Goal: Task Accomplishment & Management: Use online tool/utility

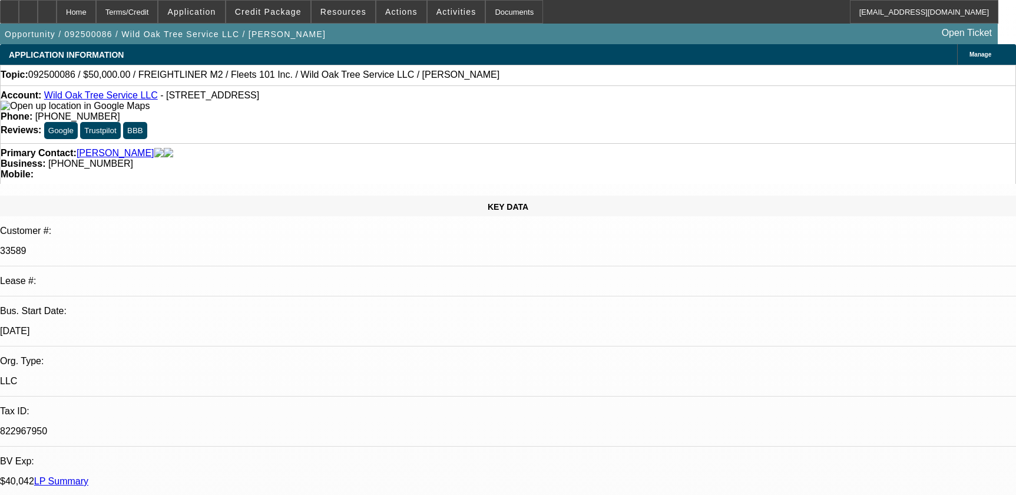
select select "0"
select select "2"
select select "0"
select select "6"
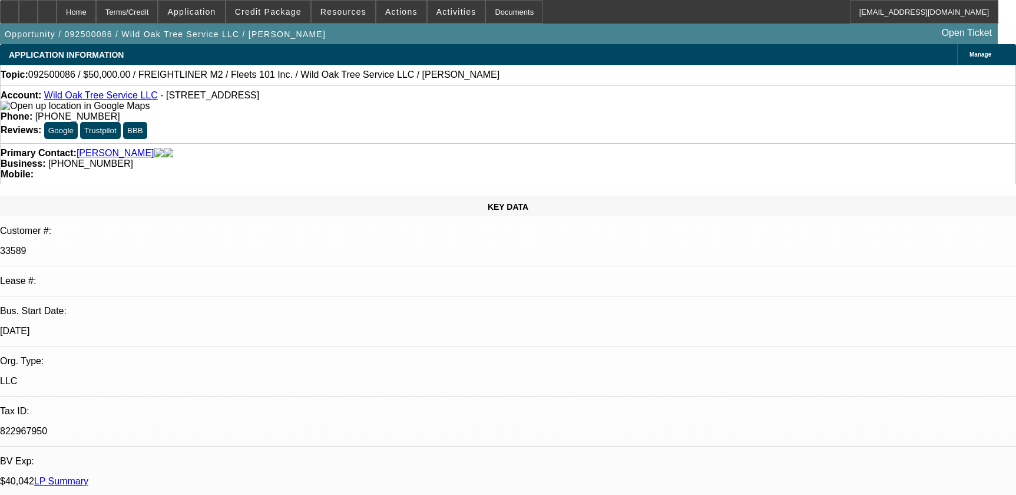
select select "0"
select select "2"
select select "0.1"
select select "4"
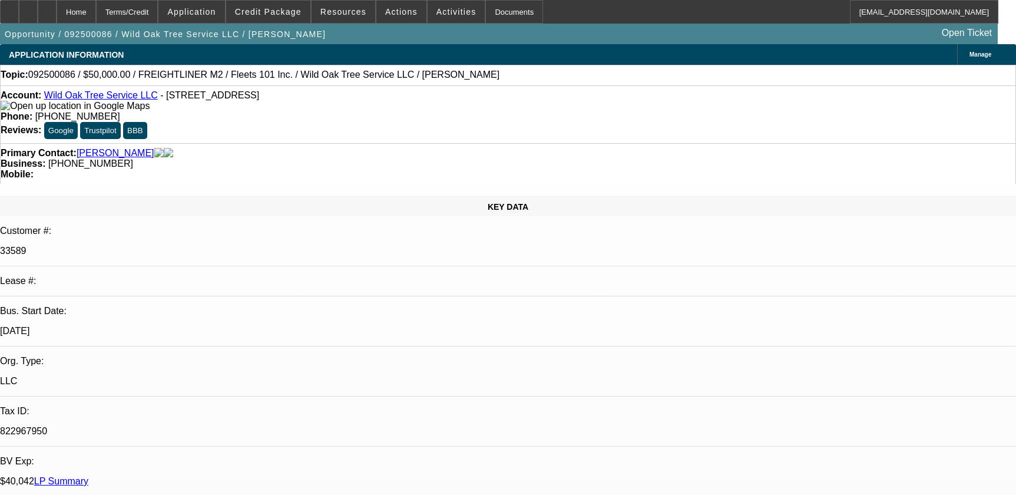
select select "0.1"
select select "2"
select select "0.1"
select select "4"
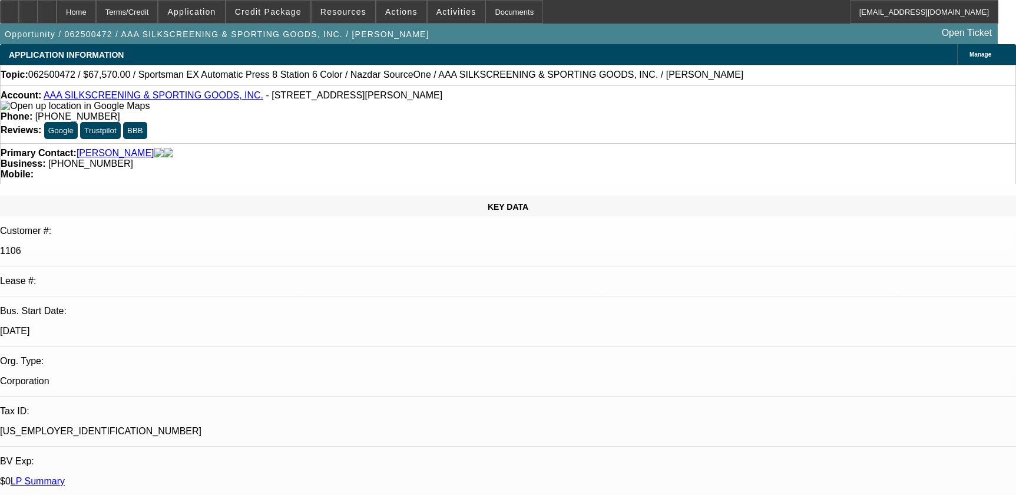
select select "0"
select select "5"
select select "0"
select select "6"
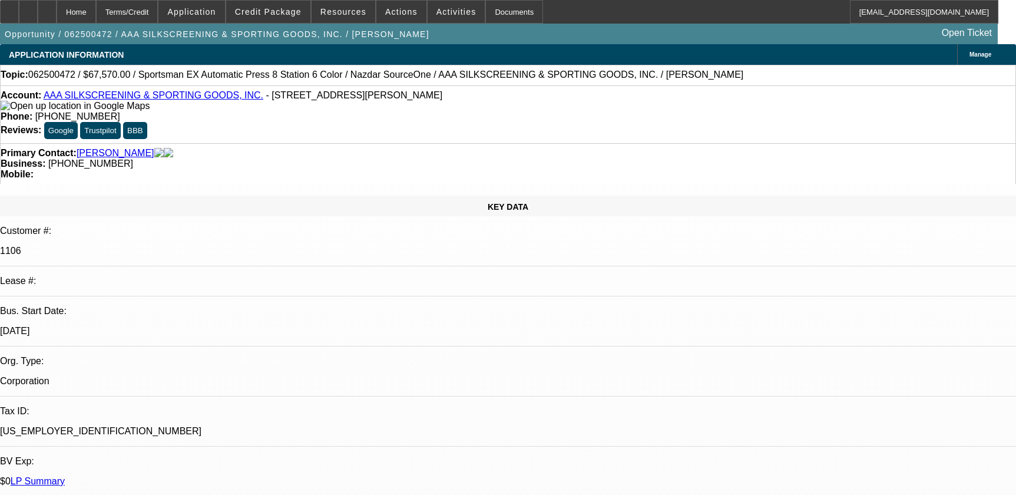
select select "0.1"
select select "2"
select select "0.1"
select select "4"
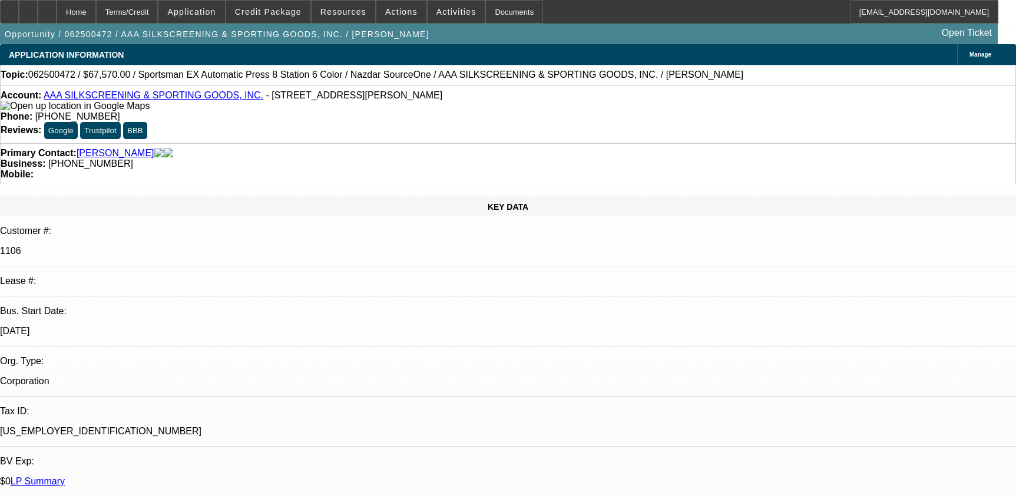
select select "0"
select select "2"
select select "0.1"
select select "4"
select select "0"
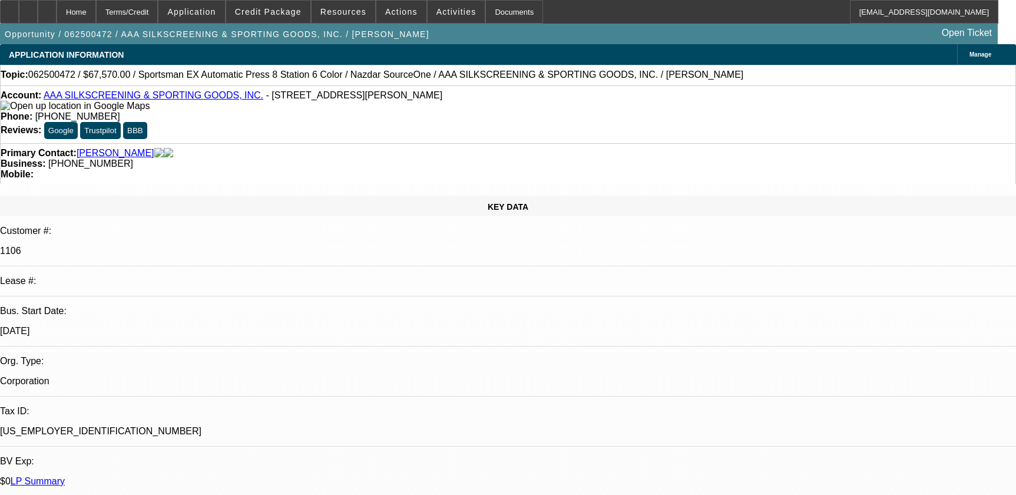
select select "2"
select select "0.1"
select select "4"
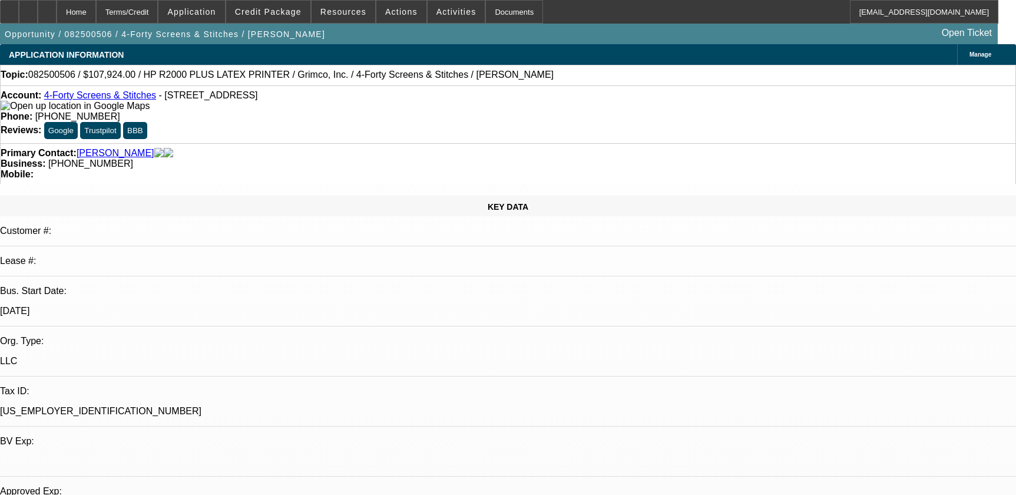
select select "0"
select select "6"
select select "0"
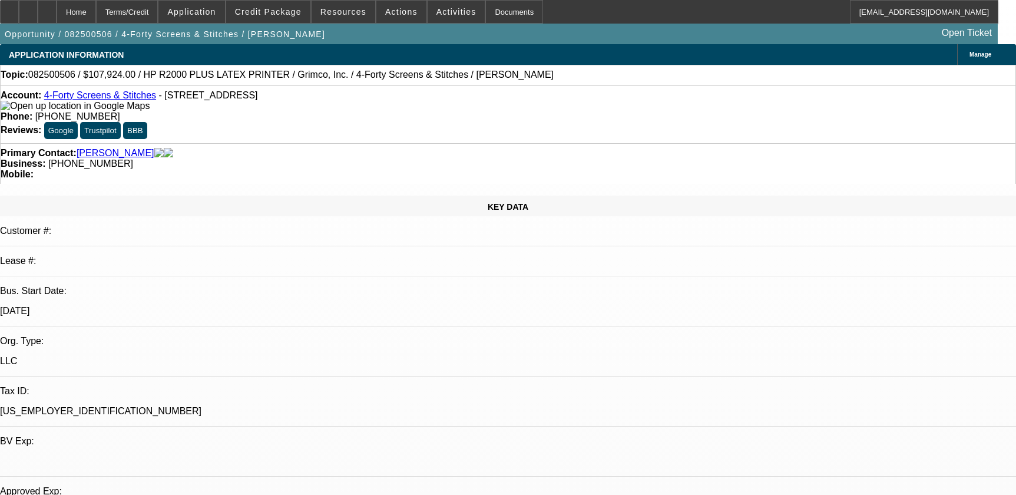
select select "0"
select select "0.1"
select select "4"
select select "0"
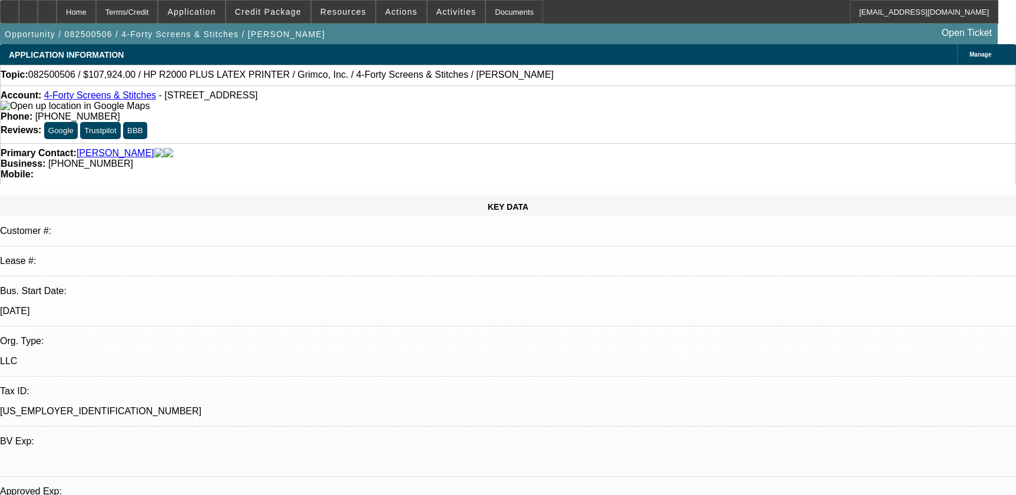
select select "0.1"
select select "4"
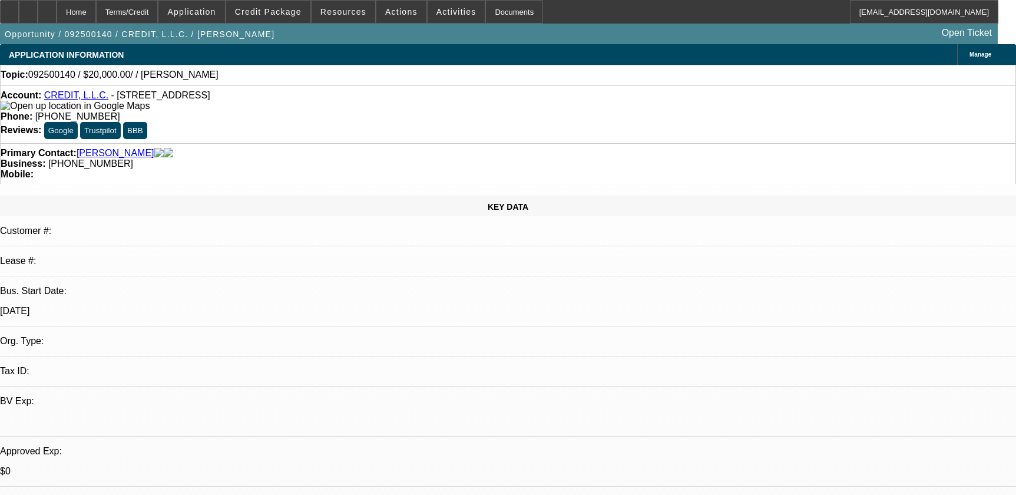
select select "0"
select select "2"
select select "0.1"
select select "4"
